Goal: Task Accomplishment & Management: Use online tool/utility

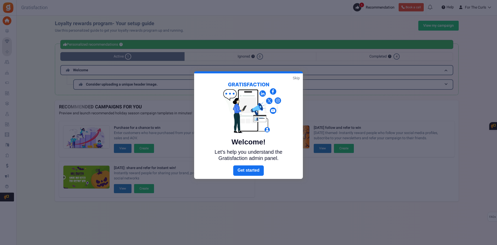
click at [295, 77] on link "Skip" at bounding box center [296, 77] width 7 height 5
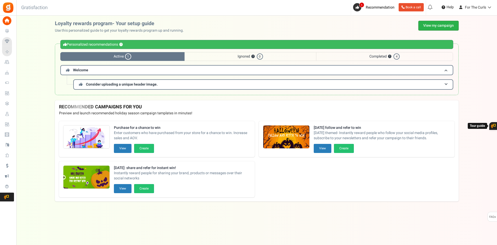
click at [432, 27] on link "View my campaign" at bounding box center [438, 26] width 40 height 10
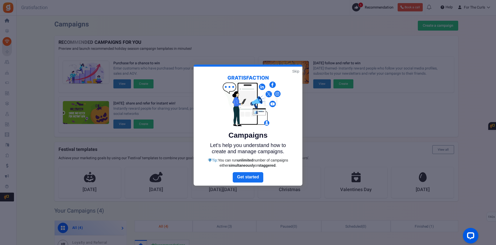
click at [296, 70] on link "Skip" at bounding box center [295, 71] width 7 height 5
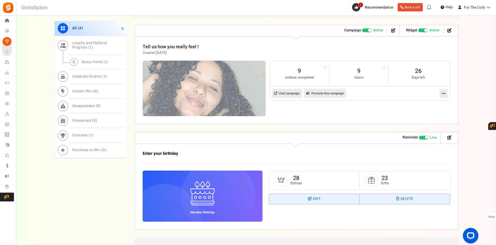
scroll to position [337, 0]
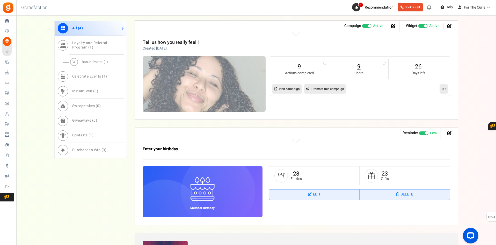
click at [359, 67] on link "9" at bounding box center [358, 66] width 49 height 8
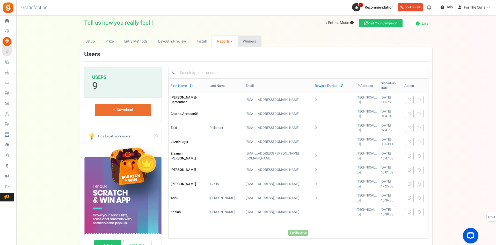
click at [251, 40] on span "Winners" at bounding box center [249, 41] width 13 height 5
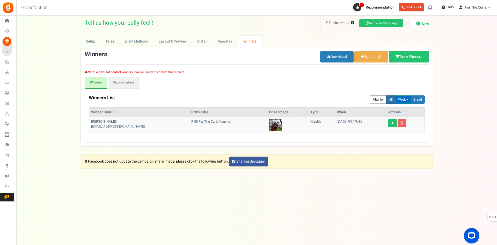
click at [401, 98] on button "Weekly" at bounding box center [403, 99] width 16 height 8
click at [404, 57] on link "Draw Winners" at bounding box center [409, 56] width 40 height 11
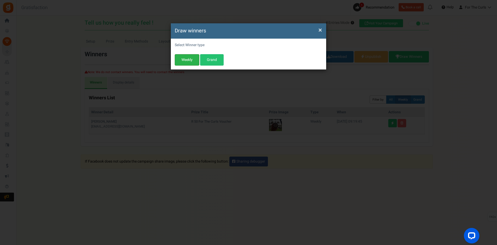
click at [188, 57] on button "Weekly" at bounding box center [187, 59] width 25 height 11
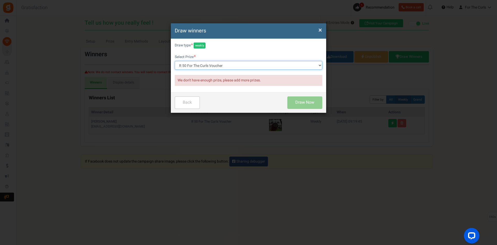
click at [223, 64] on select "R 50 For The Curls Voucher" at bounding box center [249, 65] width 148 height 9
click at [175, 61] on select "R 50 For The Curls Voucher" at bounding box center [249, 65] width 148 height 9
click at [322, 30] on div "× Draw winners" at bounding box center [248, 30] width 155 height 15
click at [321, 30] on span "×" at bounding box center [320, 30] width 4 height 10
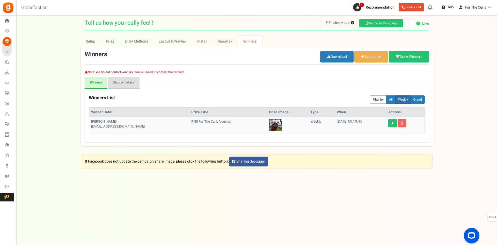
click at [132, 81] on link "Display details" at bounding box center [124, 83] width 32 height 12
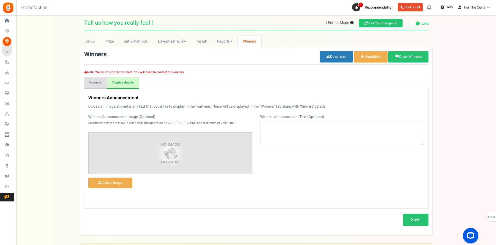
click at [92, 84] on link "Winners" at bounding box center [95, 83] width 23 height 12
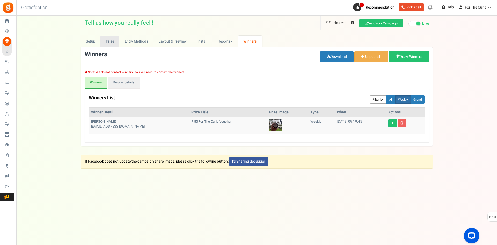
click at [108, 42] on link "Prize" at bounding box center [109, 41] width 19 height 12
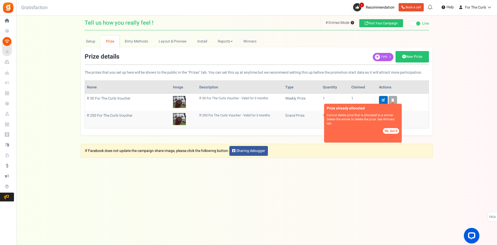
click at [383, 98] on link at bounding box center [383, 100] width 9 height 8
type input "R 50 For The Curls Voucher"
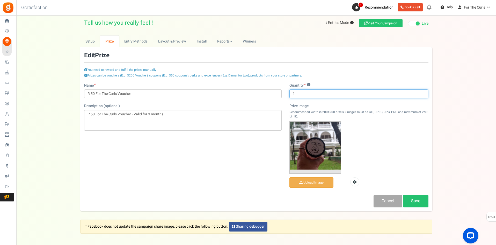
click at [309, 95] on input "1" at bounding box center [358, 93] width 139 height 9
drag, startPoint x: 291, startPoint y: 93, endPoint x: 288, endPoint y: 93, distance: 2.9
click at [288, 93] on div "Type ? Grand Prize Daily Prize Weekly Prize Monthly Prize Quantity ? 1 Prize im…" at bounding box center [359, 139] width 147 height 112
type input "2"
click at [422, 203] on link "Save" at bounding box center [415, 201] width 25 height 12
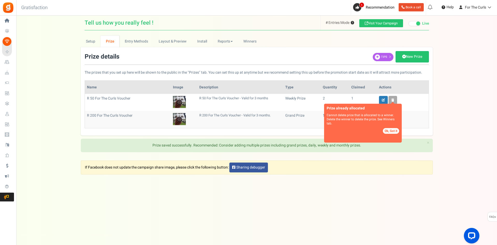
click at [456, 98] on div "Setup Prize Entry Methods Reward Setup Refer a Friend Layout & Preview Layout &…" at bounding box center [256, 95] width 481 height 120
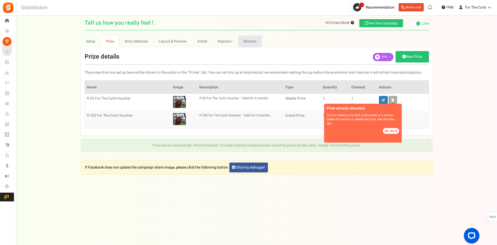
click at [249, 41] on span "Winners" at bounding box center [249, 41] width 13 height 5
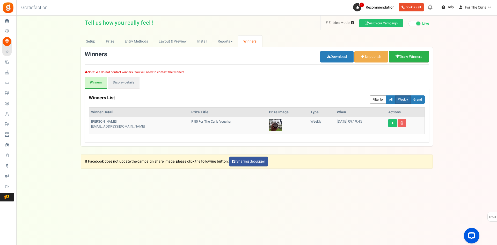
click at [410, 58] on link "Draw Winners" at bounding box center [409, 56] width 40 height 11
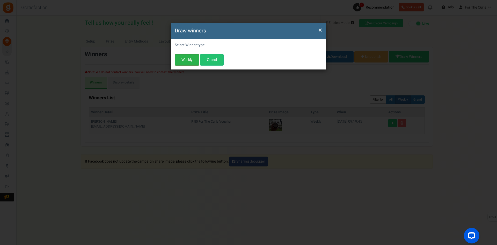
click at [188, 61] on button "Weekly" at bounding box center [187, 59] width 25 height 11
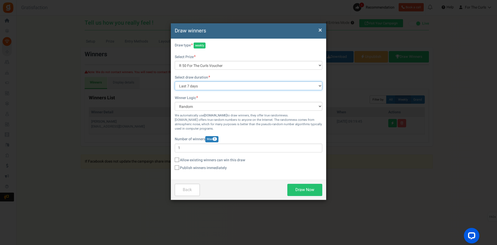
click at [196, 86] on select "All time [DATE] [DATE] The [DATE] Last 7 days This week (Sun - [DATE]) This wee…" at bounding box center [249, 85] width 148 height 9
select select "all"
click at [175, 81] on select "All time [DATE] [DATE] The [DATE] Last 7 days This week (Sun - [DATE]) This wee…" at bounding box center [249, 85] width 148 height 9
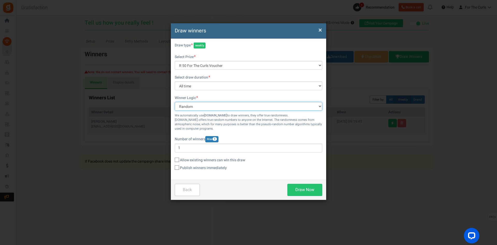
click at [218, 106] on select "Random Manual" at bounding box center [249, 106] width 148 height 9
click at [224, 94] on div "Select draw duration All time [DATE] [DATE] The [DATE] Last 7 days This week (S…" at bounding box center [249, 123] width 148 height 96
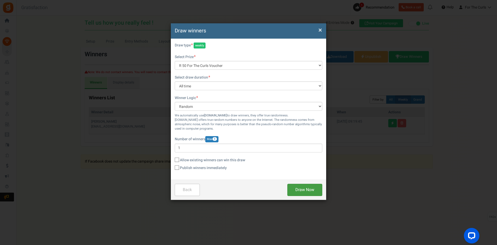
click at [306, 190] on button "Draw Now" at bounding box center [304, 190] width 35 height 12
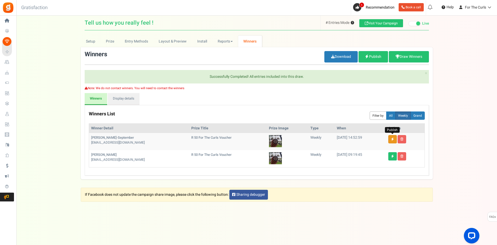
click at [392, 138] on icon at bounding box center [392, 138] width 3 height 3
click at [126, 98] on link "Display details" at bounding box center [124, 99] width 32 height 12
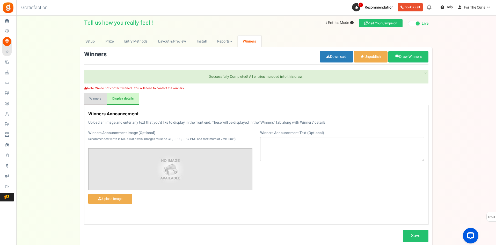
click at [102, 101] on link "Winners" at bounding box center [95, 99] width 23 height 12
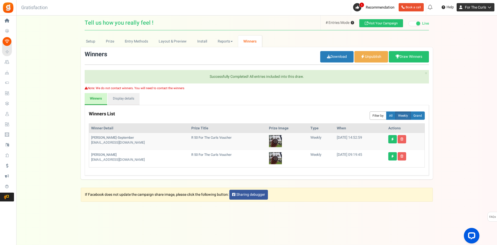
click at [470, 6] on span "For The Curls" at bounding box center [475, 7] width 21 height 5
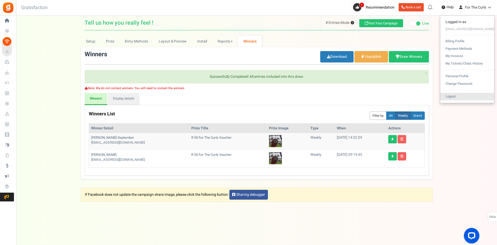
click at [456, 95] on link "Logout" at bounding box center [467, 97] width 54 height 8
